Goal: Find specific page/section: Find specific page/section

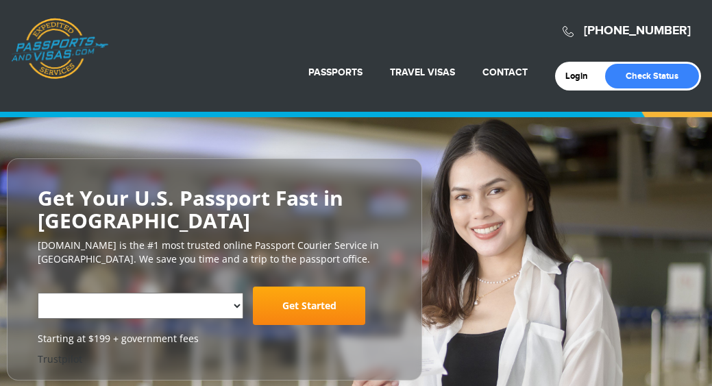
click at [229, 140] on div "**********" at bounding box center [356, 269] width 712 height 304
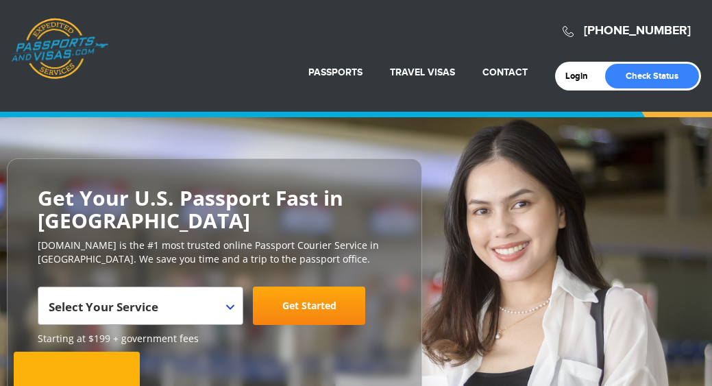
click at [188, 145] on div "**********" at bounding box center [356, 296] width 712 height 359
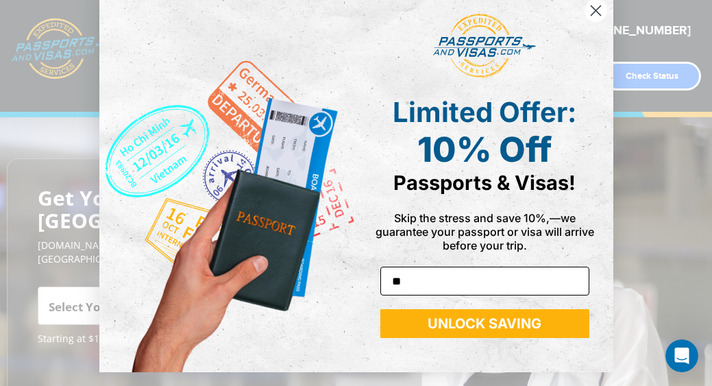
type input "*"
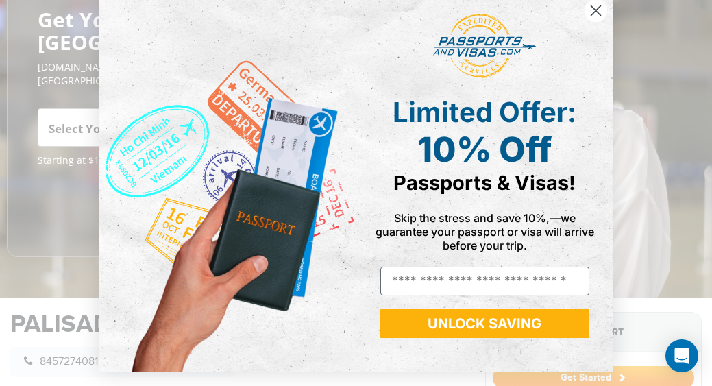
scroll to position [21, 0]
type input "**********"
click at [447, 319] on button "UNLOCK SAVING" at bounding box center [484, 323] width 209 height 29
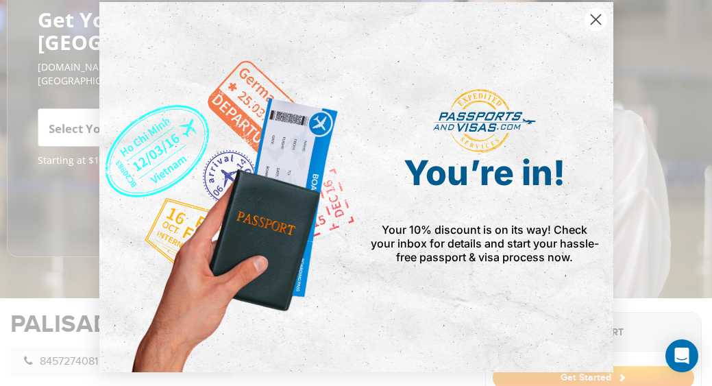
scroll to position [12, 0]
click at [440, 240] on span "Your 10% discount is on its way! Check your inbox for details and start your ha…" at bounding box center [485, 243] width 228 height 41
click at [393, 239] on span "Your 10% discount is on its way! Check your inbox for details and start your ha…" at bounding box center [485, 243] width 228 height 41
click at [389, 251] on div "Your 10% discount is on its way! Check your inbox for details and start your ha…" at bounding box center [485, 244] width 228 height 42
click at [474, 263] on span "Your 10% discount is on its way! Check your inbox for details and start your ha…" at bounding box center [485, 243] width 228 height 41
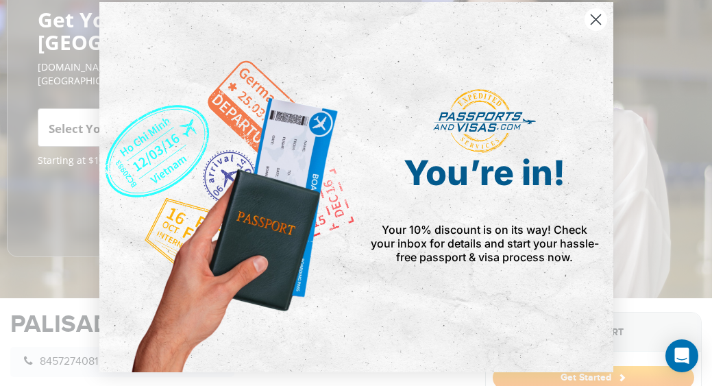
click at [474, 263] on span "Your 10% discount is on its way! Check your inbox for details and start your ha…" at bounding box center [485, 243] width 228 height 41
click at [86, 121] on div "Close dialog You’re in! Your 10% discount is on its way! Check your inbox for d…" at bounding box center [356, 181] width 541 height 386
click at [70, 121] on div "Close dialog You’re in! Your 10% discount is on its way! Check your inbox for d…" at bounding box center [356, 193] width 712 height 386
click at [44, 120] on div "Close dialog You’re in! Your 10% discount is on its way! Check your inbox for d…" at bounding box center [356, 193] width 712 height 386
click at [45, 77] on div "Close dialog You’re in! Your 10% discount is on its way! Check your inbox for d…" at bounding box center [356, 193] width 712 height 386
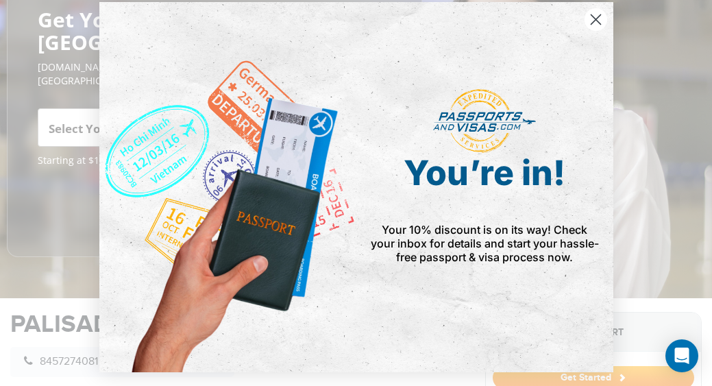
click at [68, 123] on div "Close dialog You’re in! Your 10% discount is on its way! Check your inbox for d…" at bounding box center [356, 193] width 712 height 386
click at [80, 121] on div "Close dialog You’re in! Your 10% discount is on its way! Check your inbox for d…" at bounding box center [356, 193] width 712 height 386
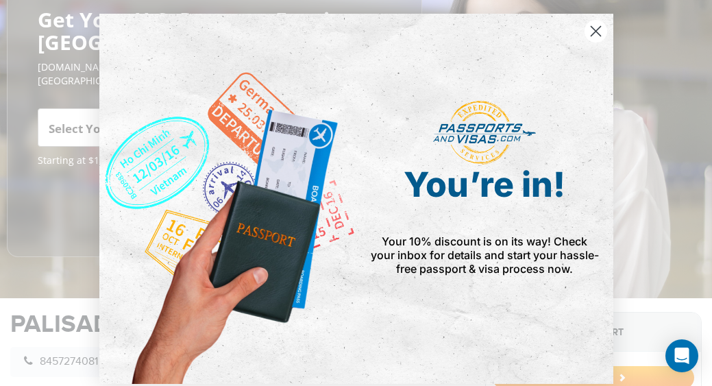
scroll to position [0, 0]
